Goal: Check status: Check status

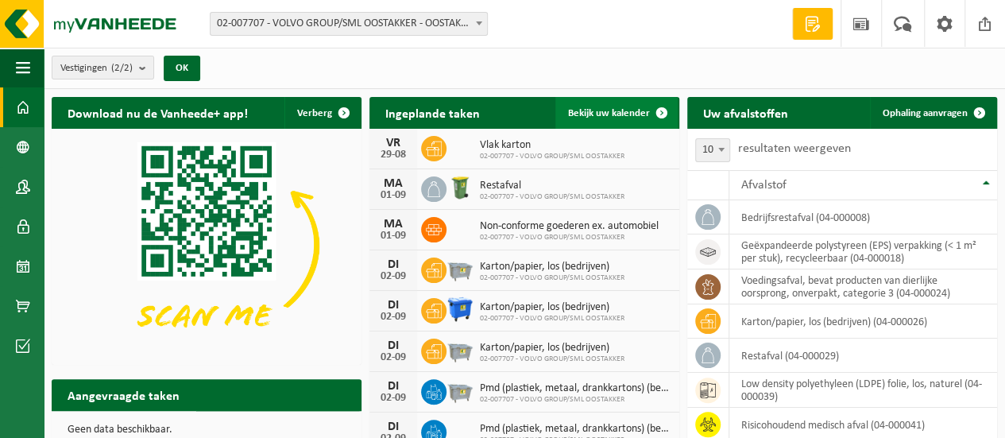
click at [601, 117] on span "Bekijk uw kalender" at bounding box center [609, 113] width 82 height 10
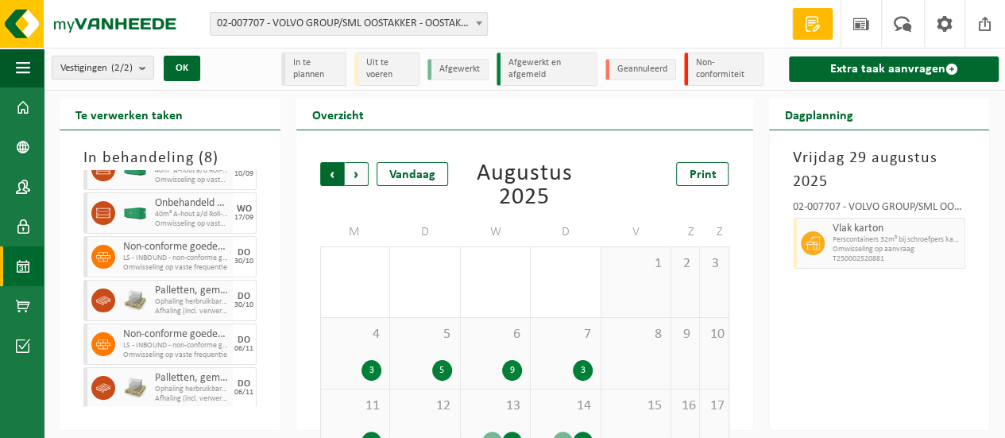
click at [354, 175] on span "Volgende" at bounding box center [357, 174] width 24 height 24
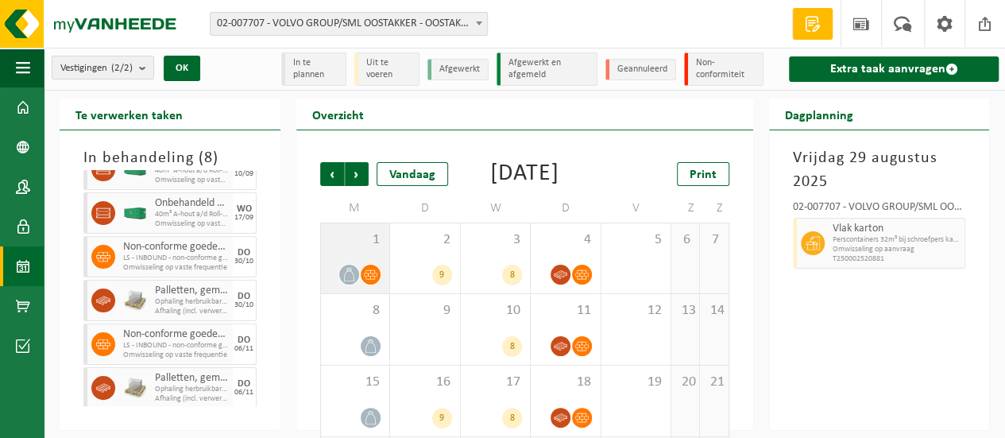
click at [345, 277] on div "1" at bounding box center [355, 258] width 69 height 70
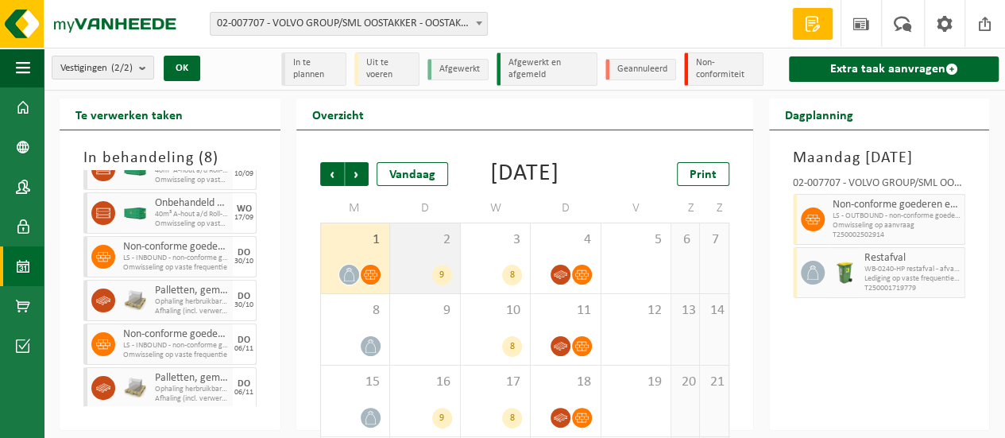
click at [405, 274] on div "2 9" at bounding box center [425, 258] width 70 height 70
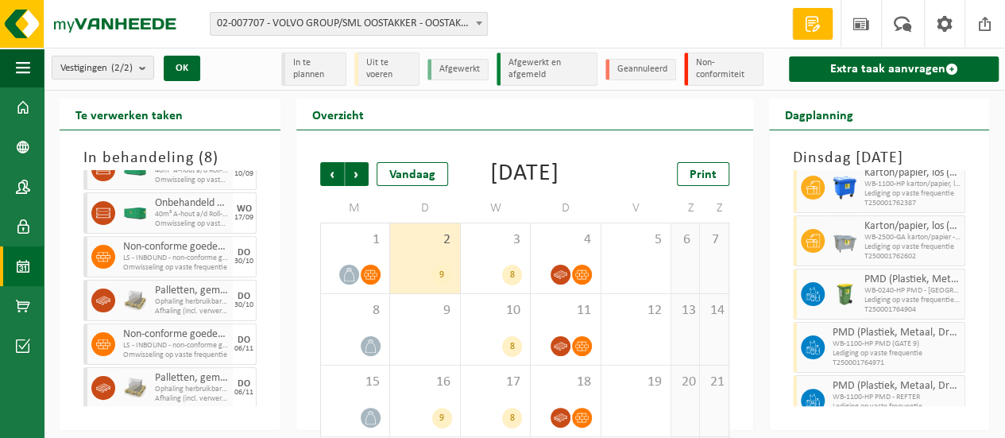
scroll to position [262, 0]
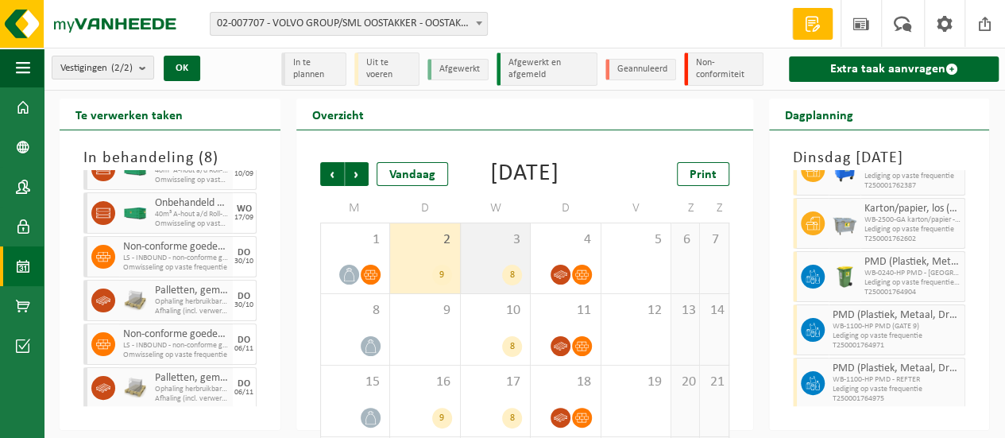
click at [498, 249] on div "3 8" at bounding box center [496, 258] width 70 height 70
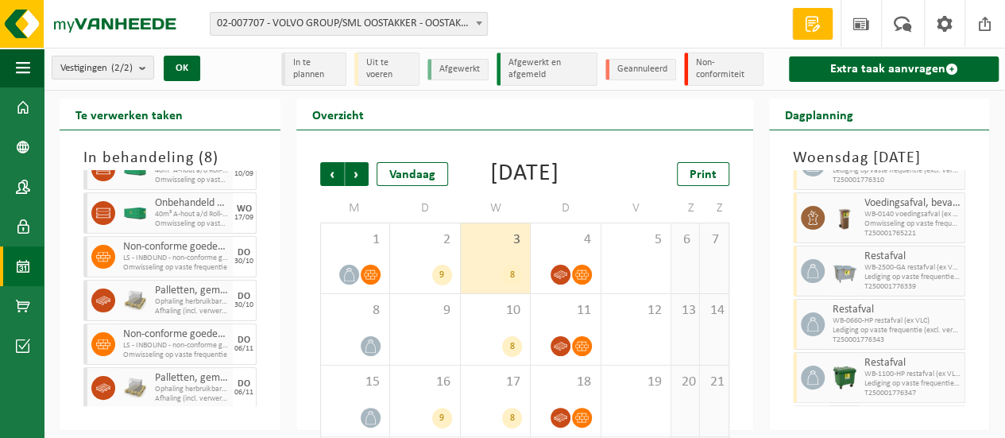
scroll to position [209, 0]
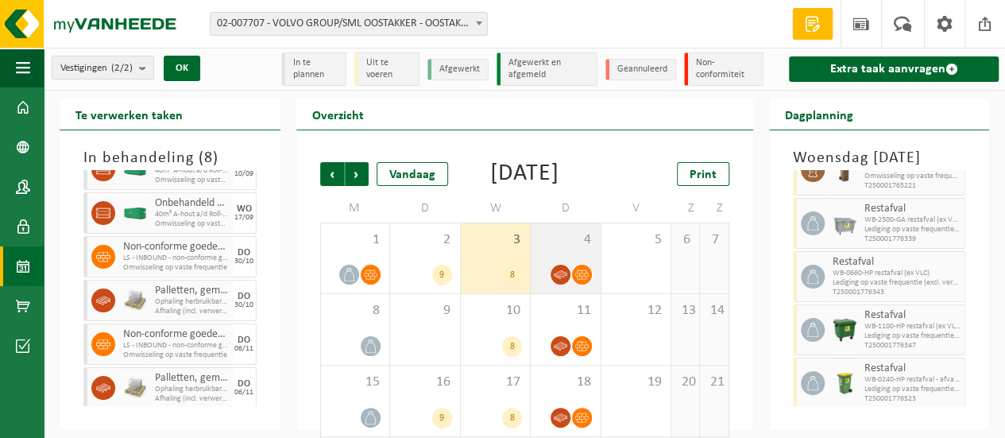
click at [551, 249] on span "4" at bounding box center [566, 239] width 54 height 17
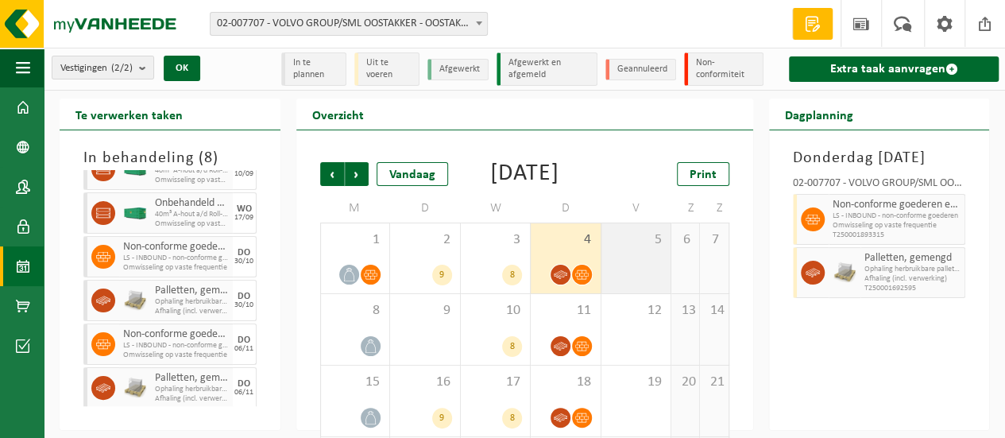
click at [632, 249] on span "5" at bounding box center [636, 239] width 54 height 17
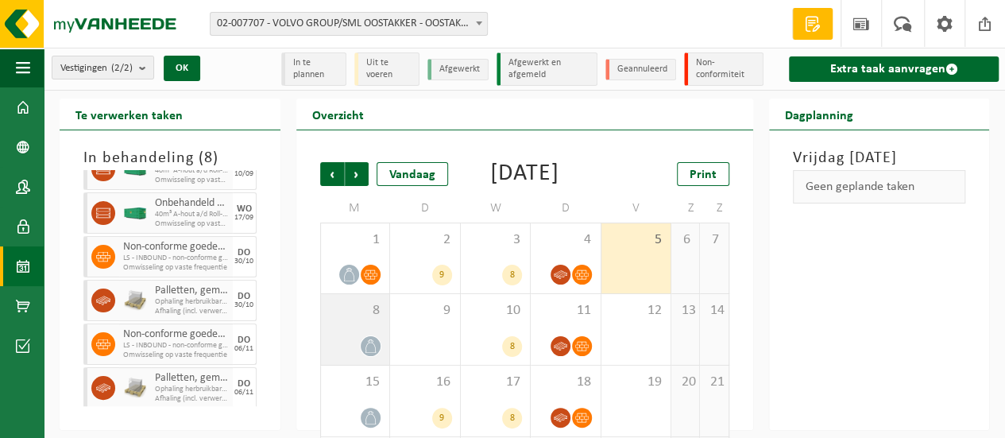
click at [374, 353] on icon at bounding box center [371, 346] width 14 height 14
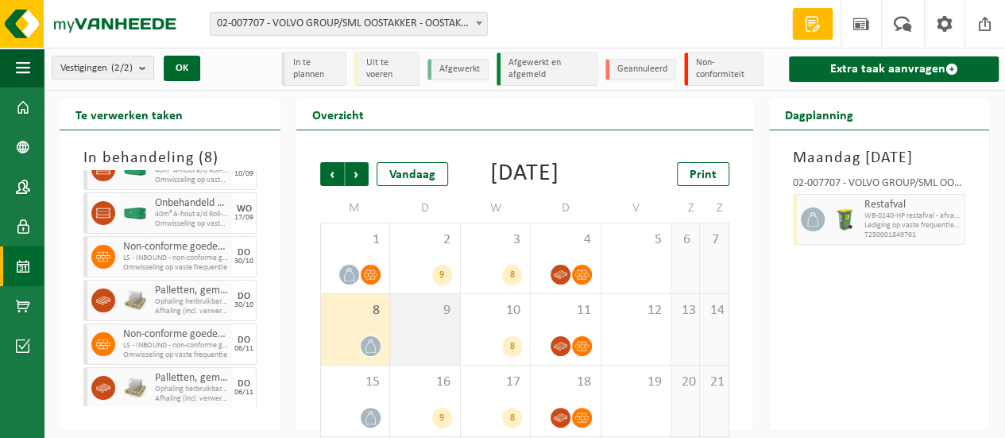
click at [414, 346] on div "9" at bounding box center [425, 329] width 70 height 71
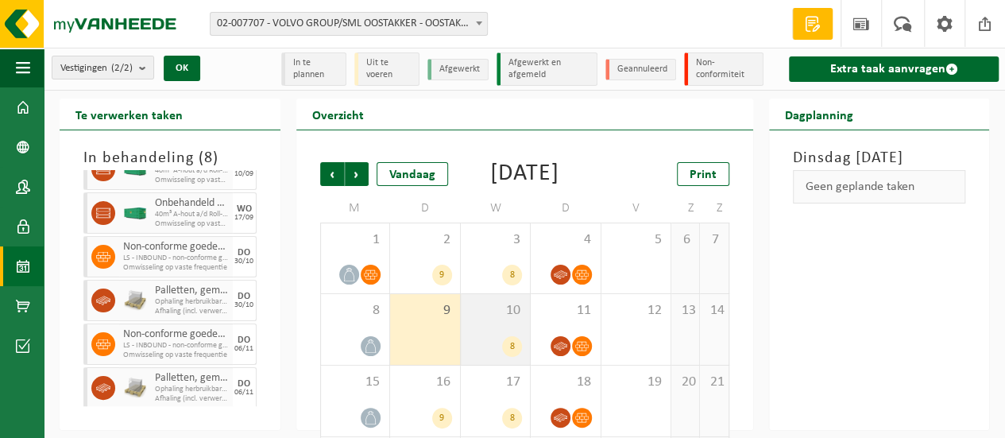
click at [469, 319] on span "10" at bounding box center [496, 310] width 54 height 17
